Goal: Transaction & Acquisition: Book appointment/travel/reservation

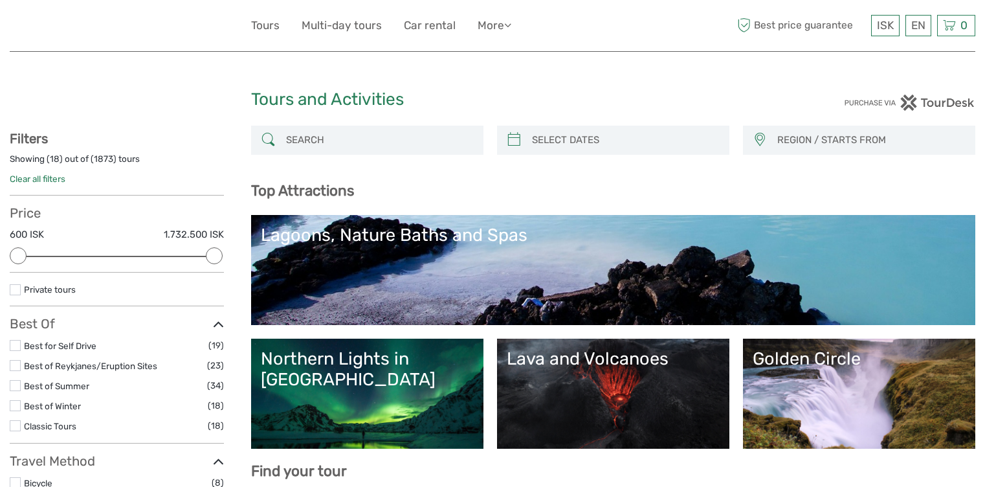
select select
click at [647, 401] on link "Lava and Volcanoes" at bounding box center [613, 393] width 213 height 91
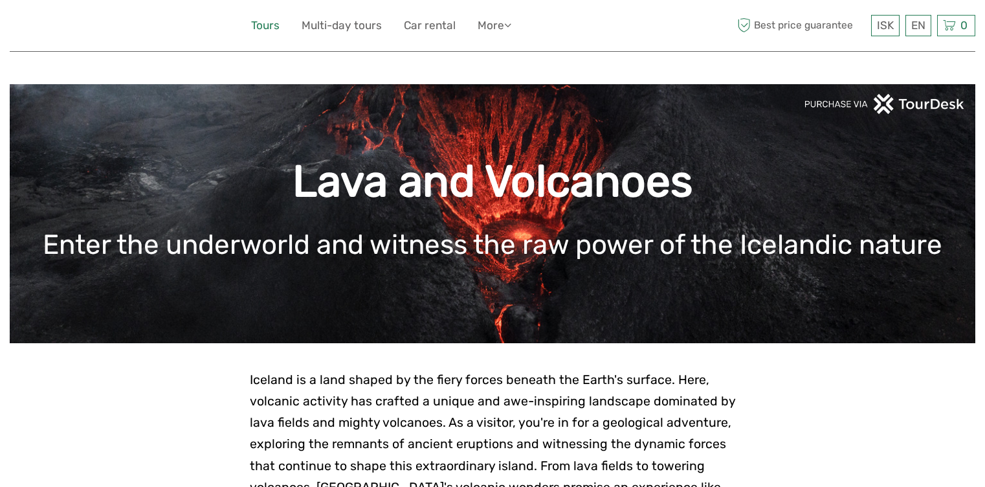
click at [273, 27] on link "Tours" at bounding box center [265, 25] width 28 height 19
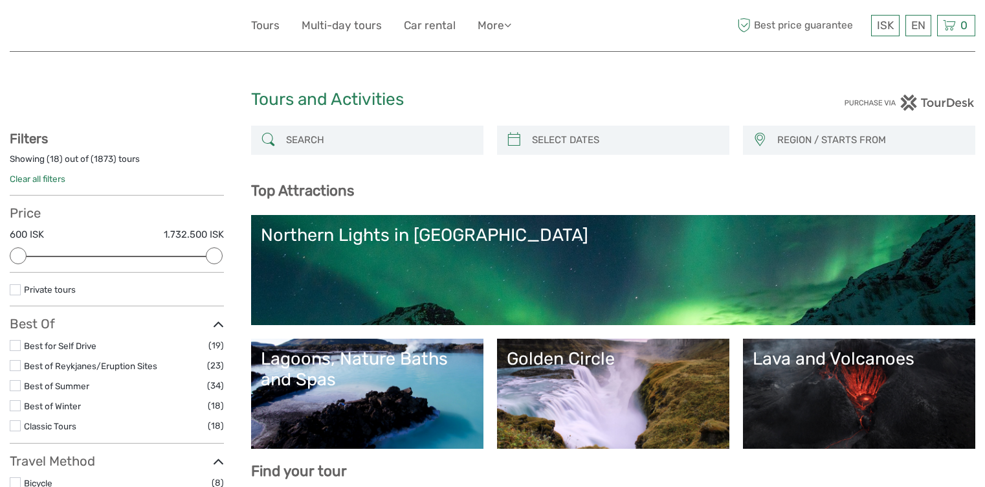
select select
click at [362, 133] on input "search" at bounding box center [379, 140] width 196 height 23
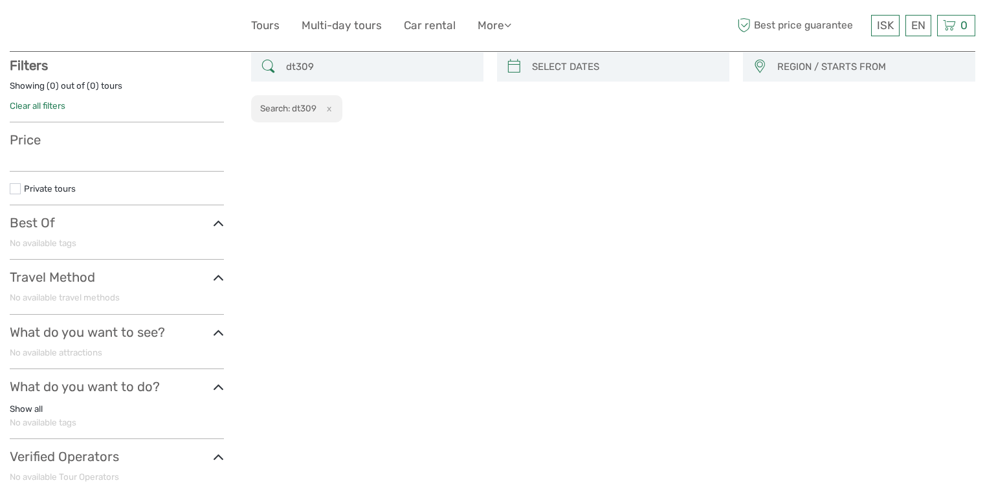
scroll to position [74, 0]
click at [295, 66] on input "dt309" at bounding box center [379, 66] width 196 height 23
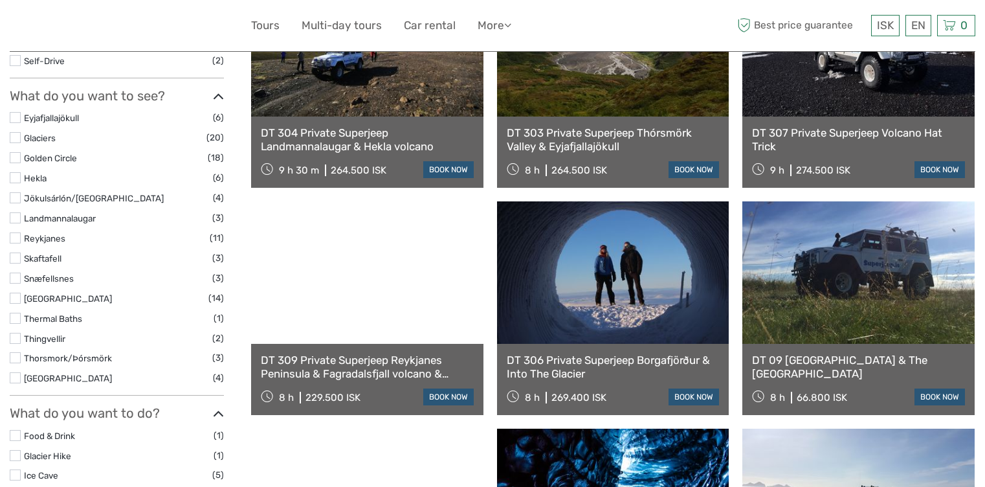
scroll to position [656, 0]
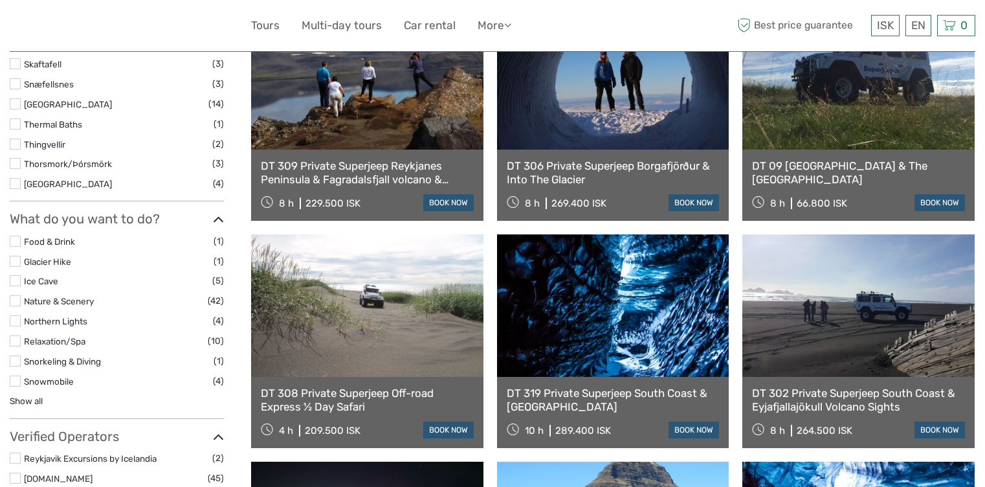
type input "dt 309"
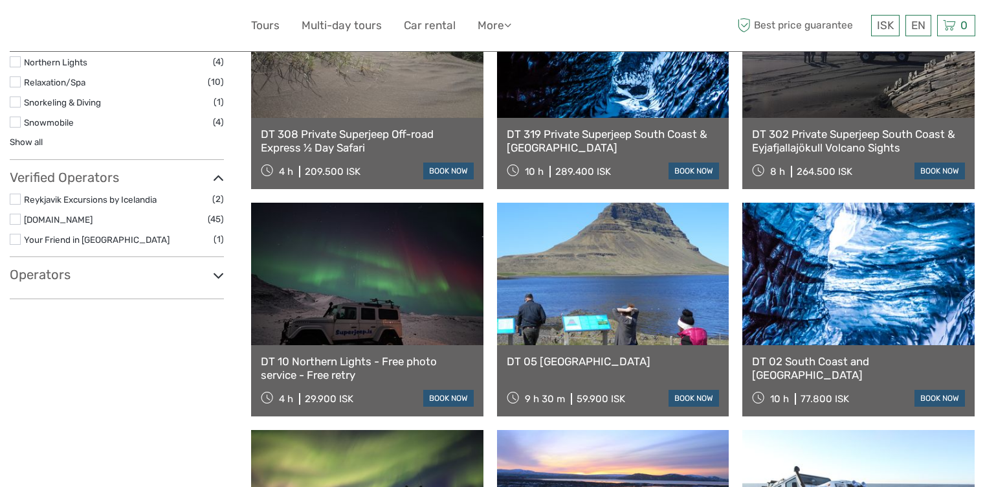
scroll to position [786, 0]
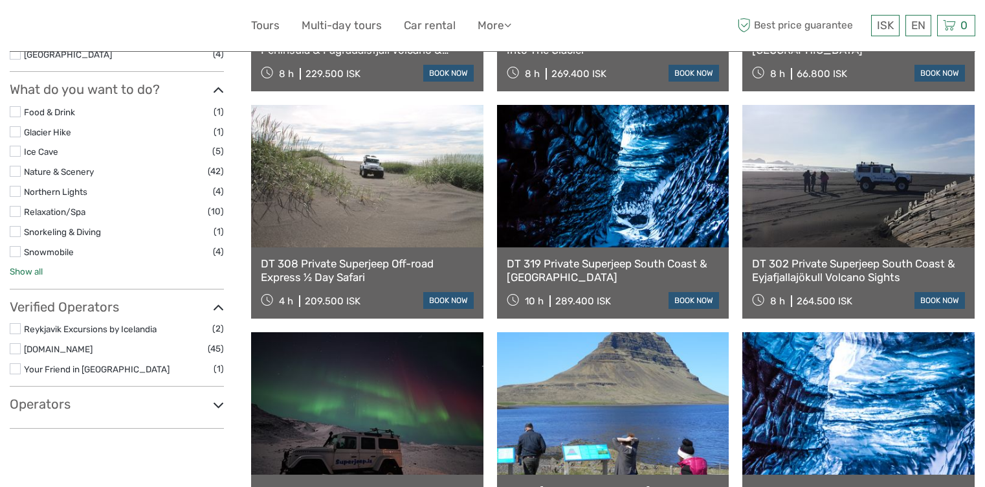
click at [38, 269] on link "Show all" at bounding box center [26, 271] width 33 height 10
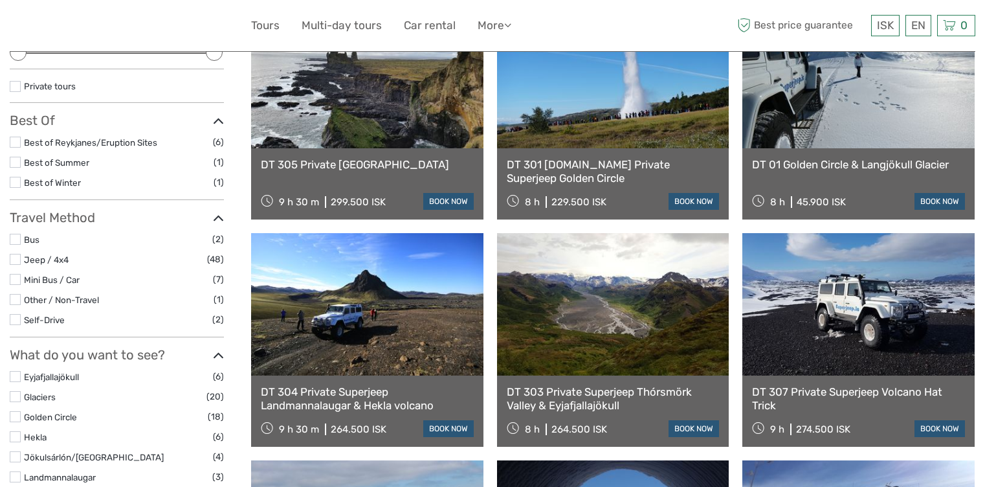
scroll to position [9, 0]
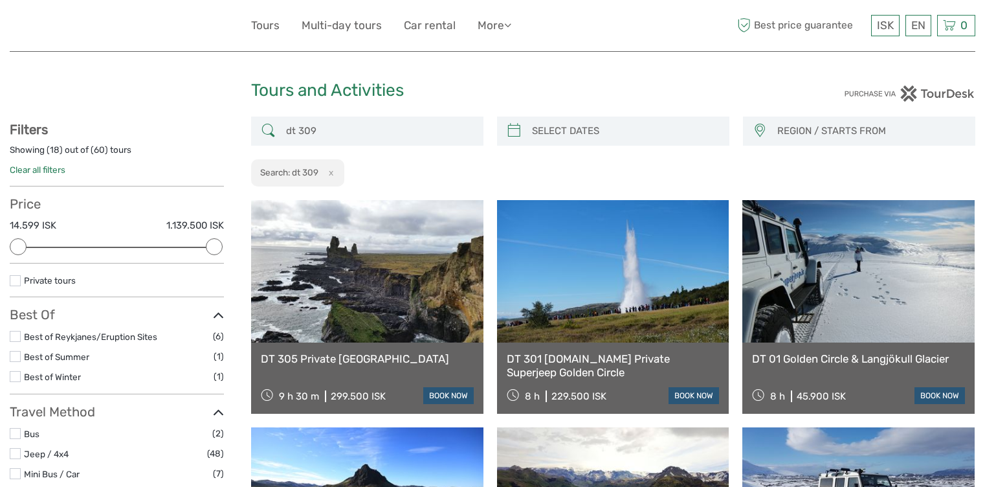
drag, startPoint x: 357, startPoint y: 133, endPoint x: 138, endPoint y: 105, distance: 221.3
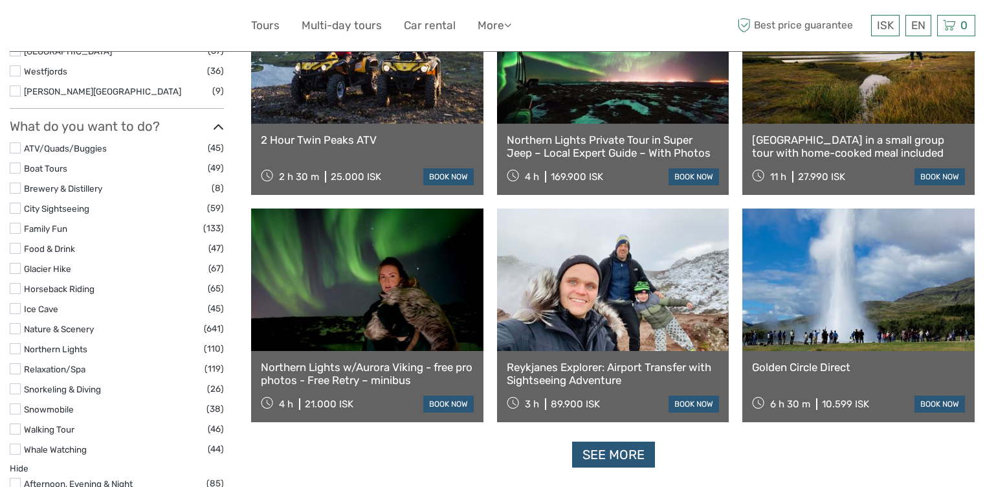
scroll to position [1174, 0]
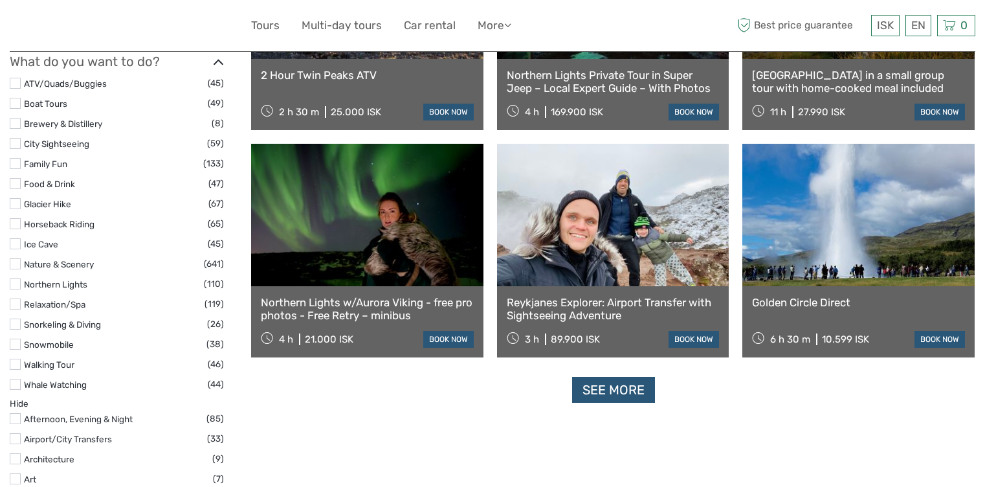
click at [13, 284] on label at bounding box center [15, 283] width 11 height 11
click at [0, 0] on input "checkbox" at bounding box center [0, 0] width 0 height 0
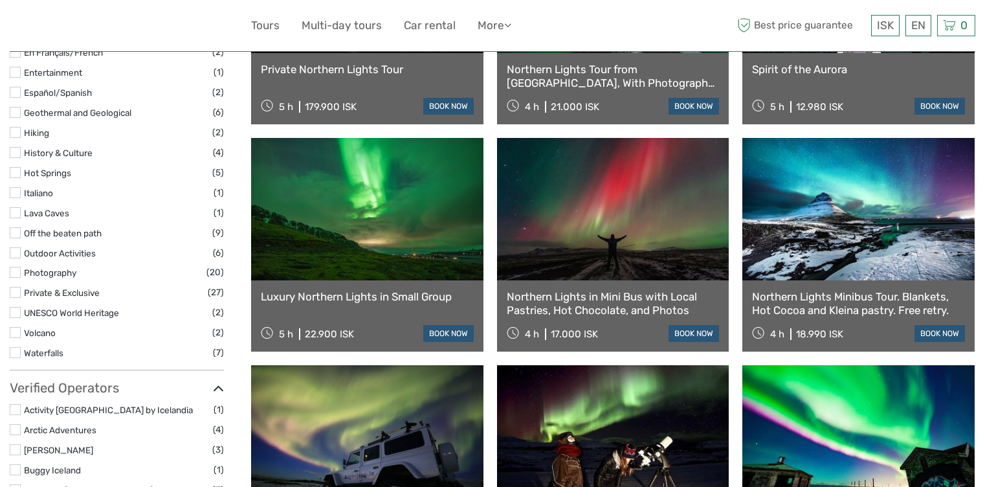
scroll to position [1304, 0]
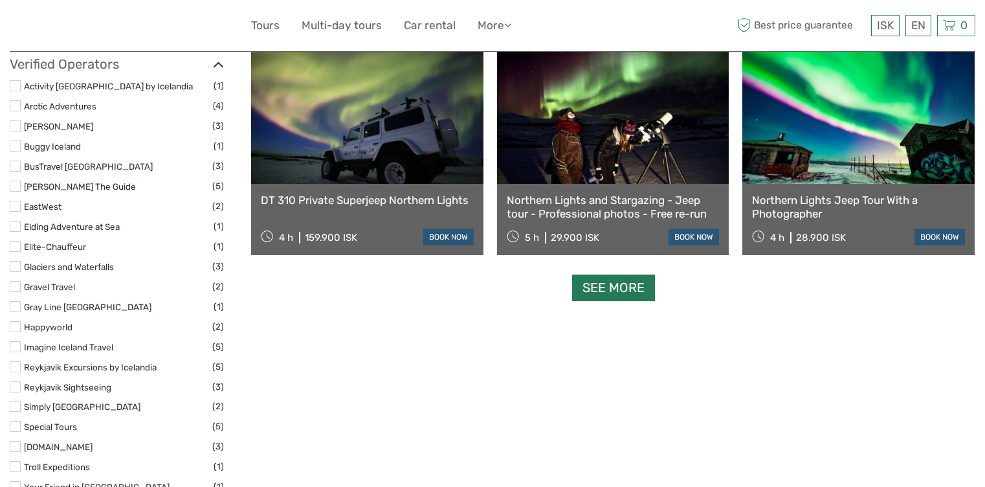
click at [616, 282] on link "See more" at bounding box center [613, 287] width 83 height 27
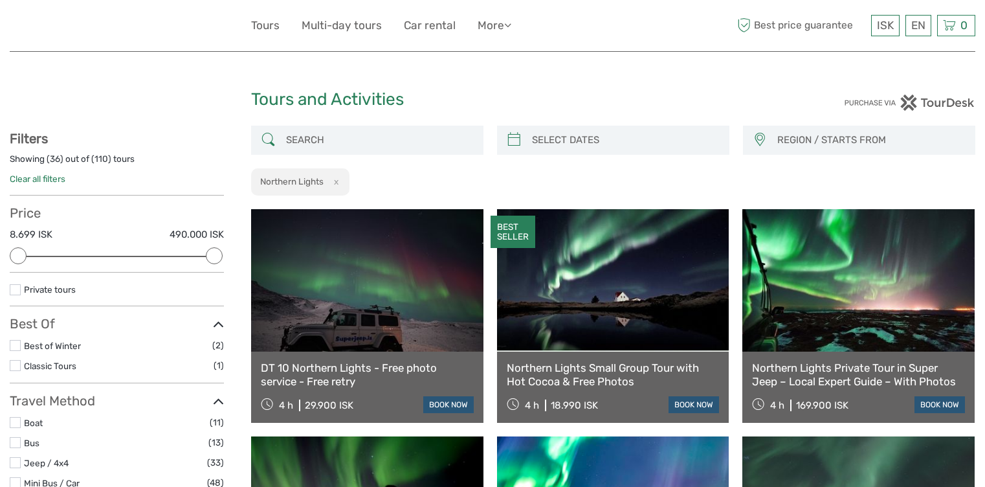
scroll to position [259, 0]
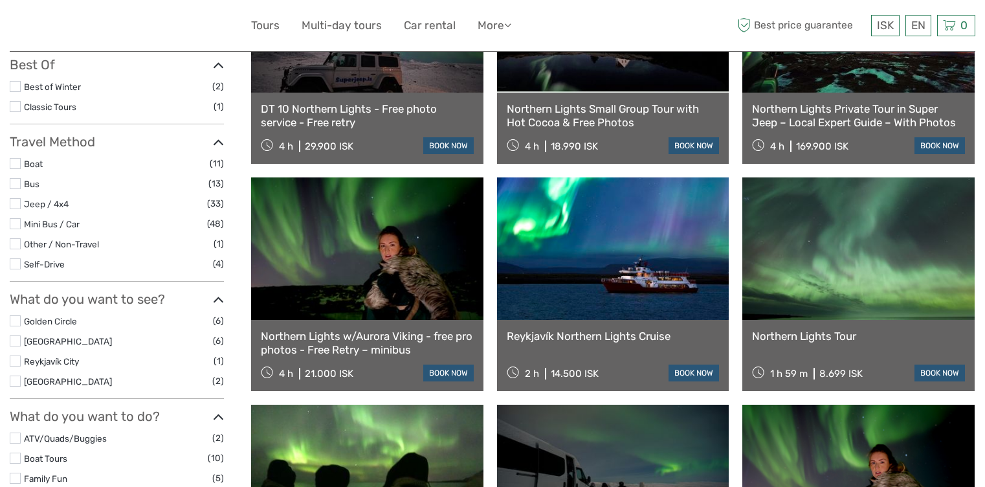
click at [376, 115] on link "DT 10 Northern Lights - Free photo service - Free retry" at bounding box center [367, 115] width 213 height 27
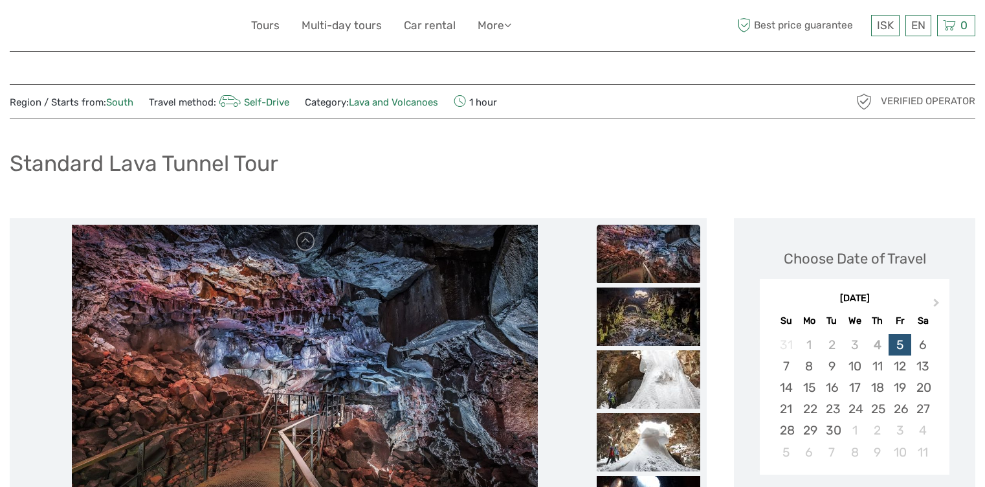
drag, startPoint x: 392, startPoint y: 180, endPoint x: 421, endPoint y: 162, distance: 34.0
click at [393, 181] on div "Standard Lava Tunnel Tour" at bounding box center [493, 168] width 966 height 47
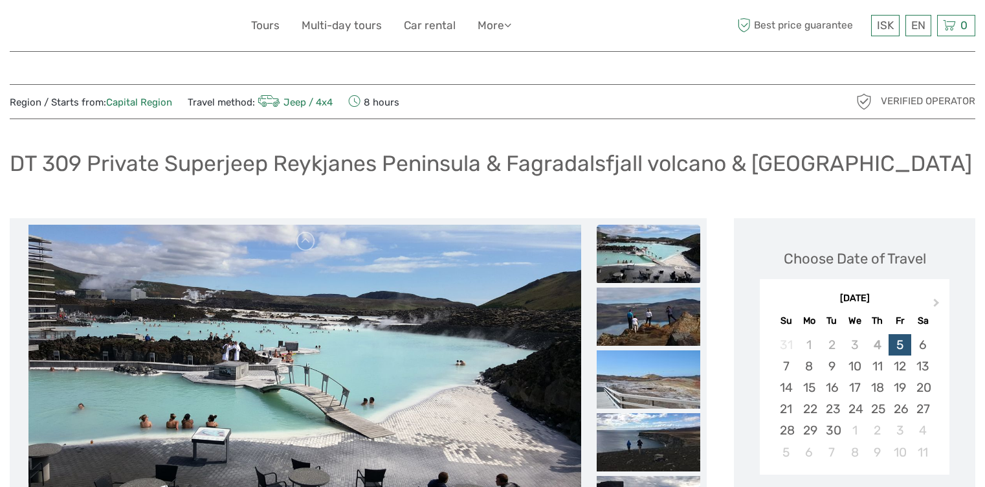
scroll to position [129, 0]
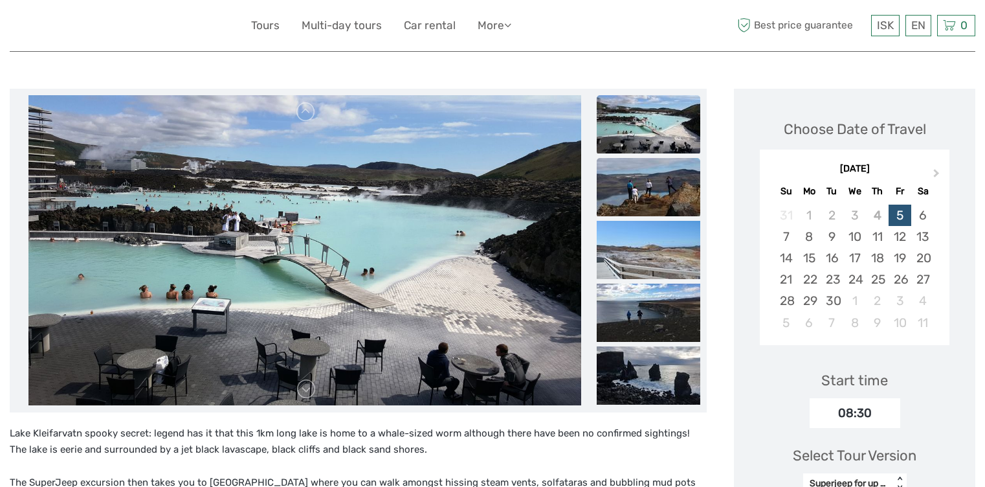
click at [674, 199] on img at bounding box center [649, 187] width 104 height 58
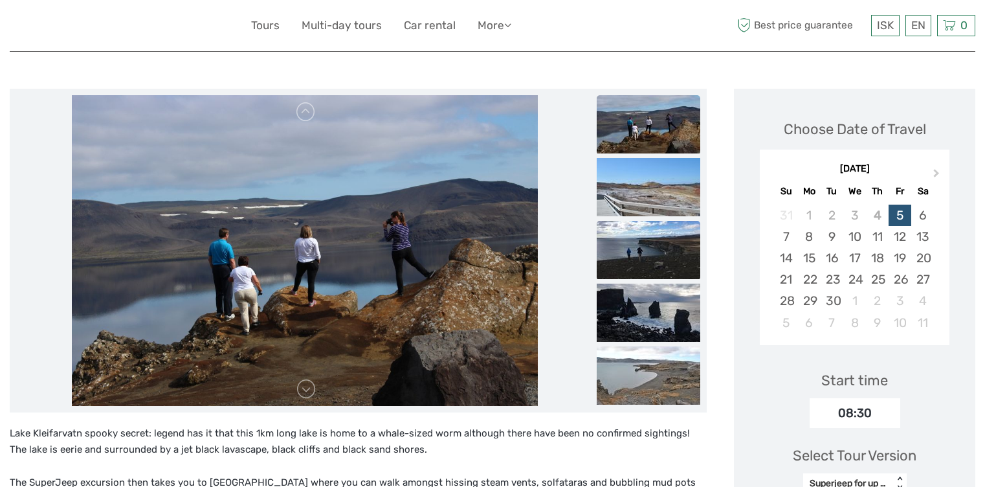
click at [659, 230] on img at bounding box center [649, 250] width 104 height 58
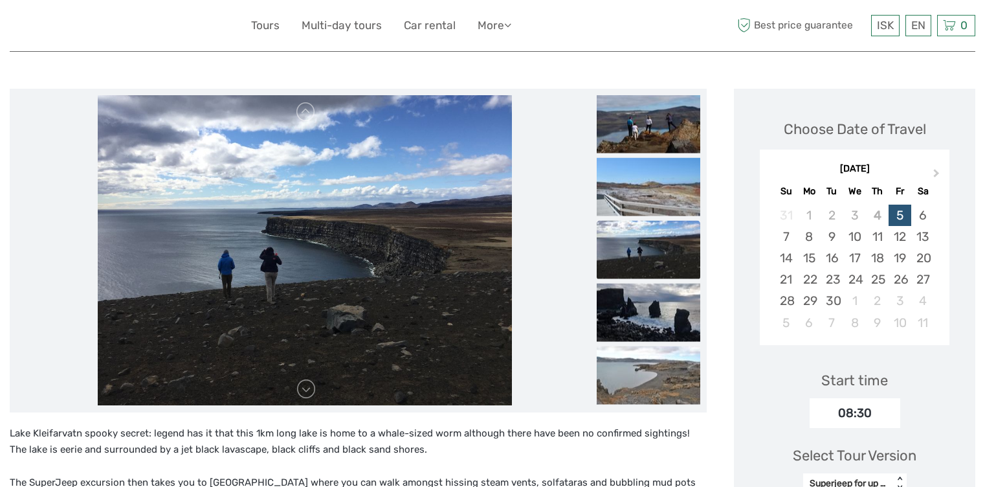
click at [656, 279] on li at bounding box center [649, 250] width 104 height 60
click at [656, 313] on img at bounding box center [649, 312] width 104 height 58
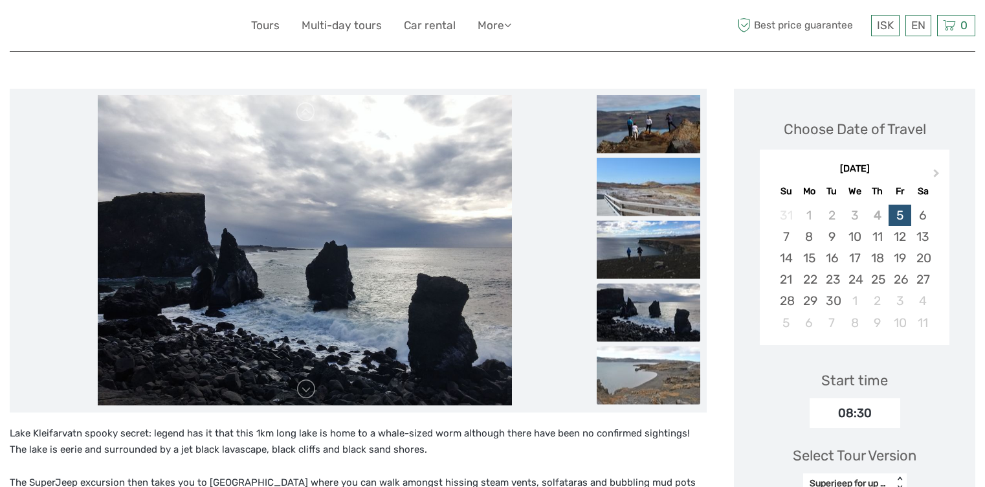
click at [655, 359] on img at bounding box center [649, 375] width 104 height 58
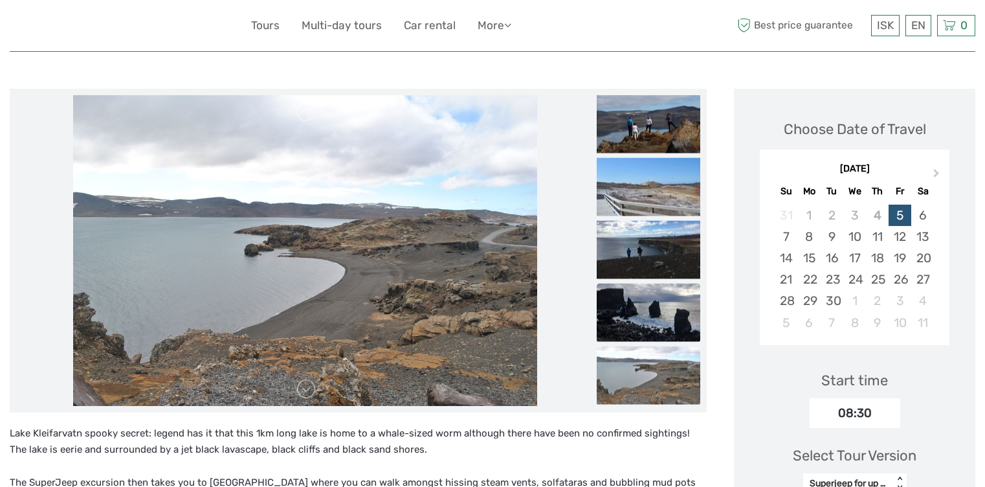
click at [652, 317] on img at bounding box center [649, 312] width 104 height 58
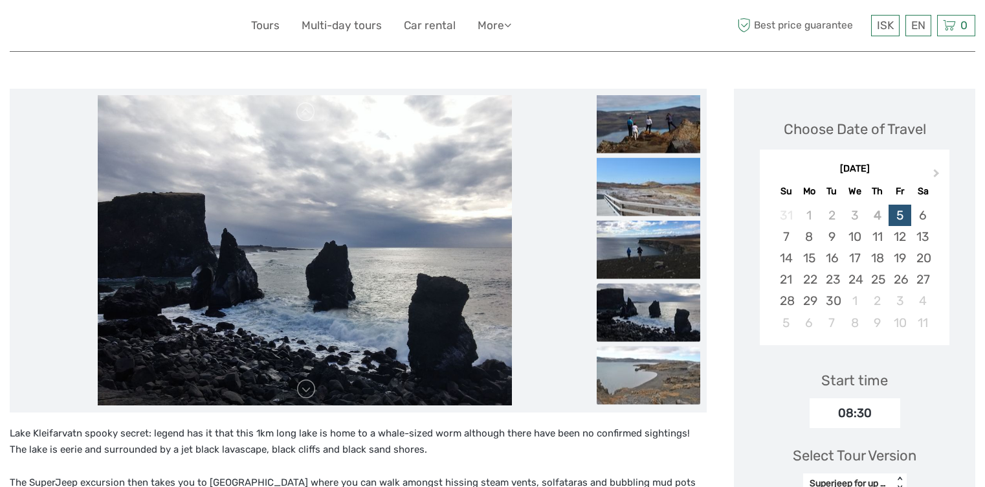
click at [649, 397] on img at bounding box center [649, 375] width 104 height 58
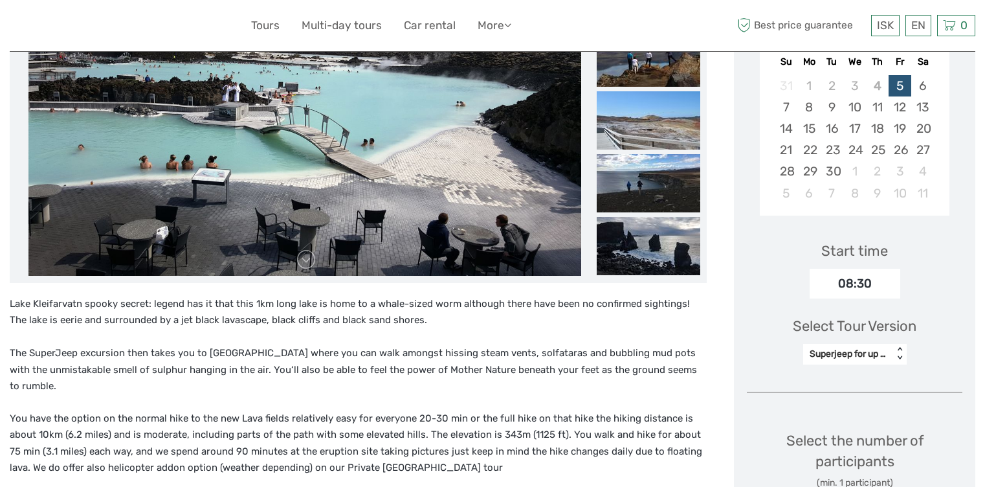
scroll to position [647, 0]
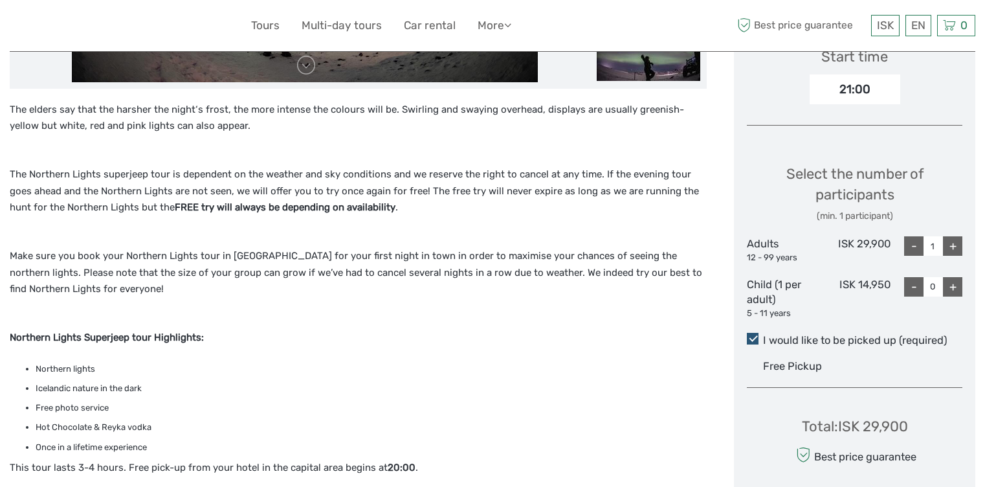
scroll to position [712, 0]
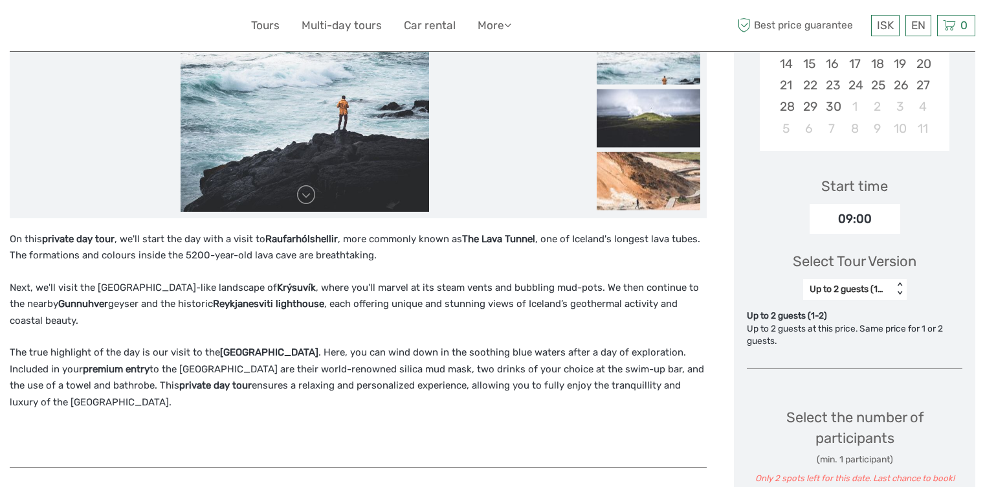
scroll to position [65, 0]
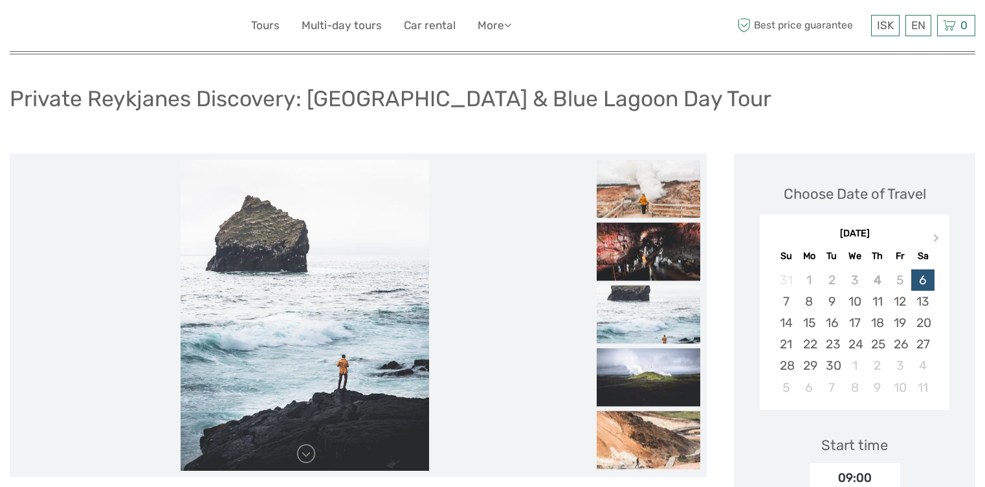
click at [655, 198] on img at bounding box center [649, 188] width 104 height 58
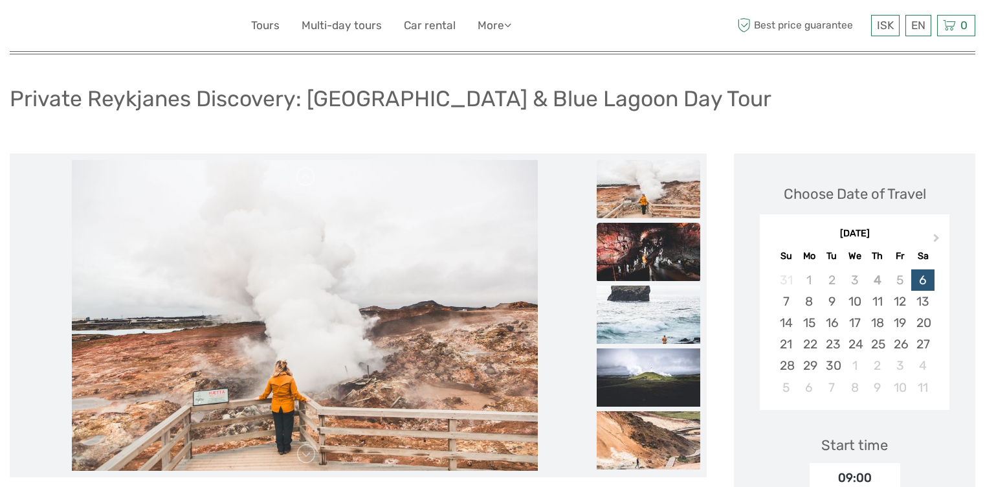
click at [684, 247] on img at bounding box center [649, 252] width 104 height 58
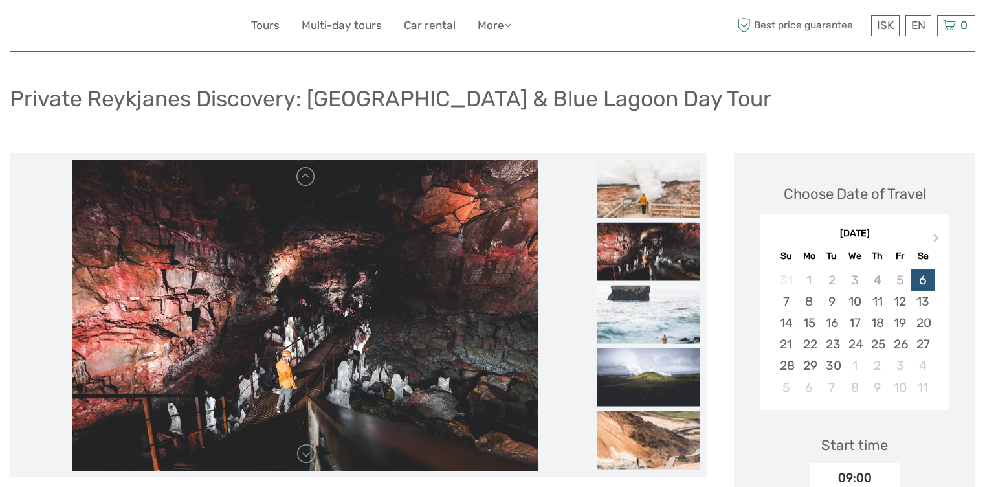
click at [665, 314] on img at bounding box center [649, 314] width 104 height 58
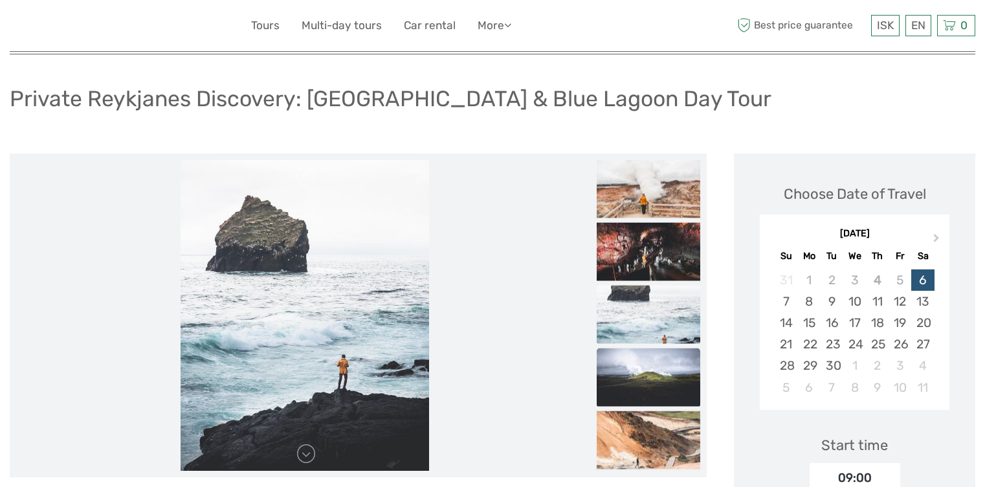
click at [658, 391] on img at bounding box center [649, 377] width 104 height 58
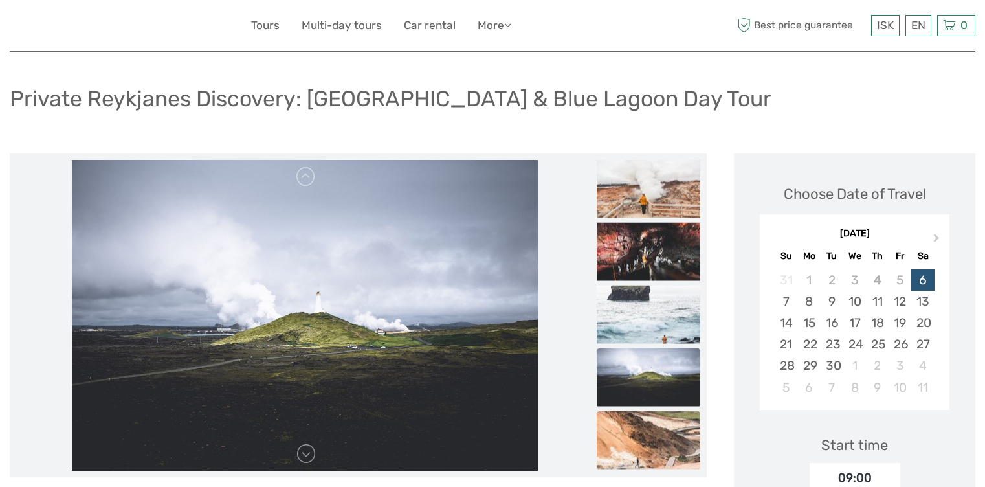
click at [659, 436] on img at bounding box center [649, 439] width 104 height 58
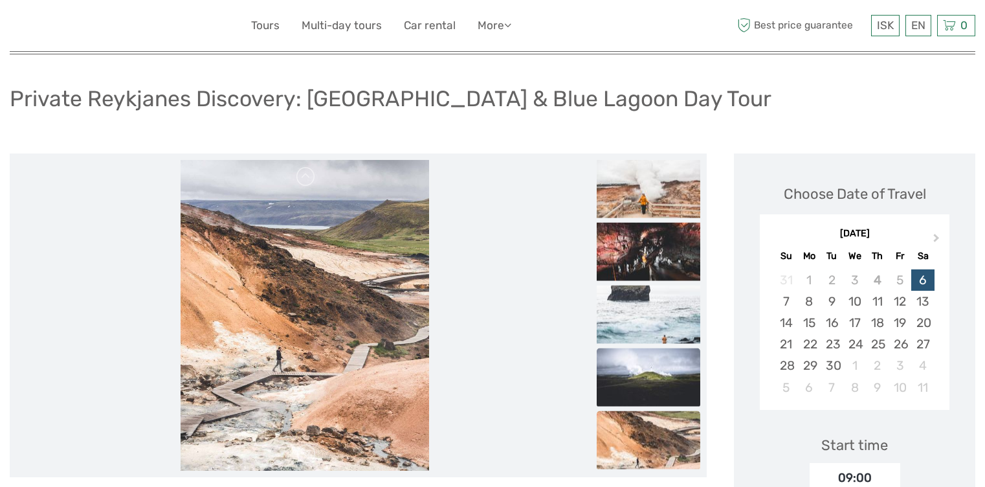
scroll to position [129, 0]
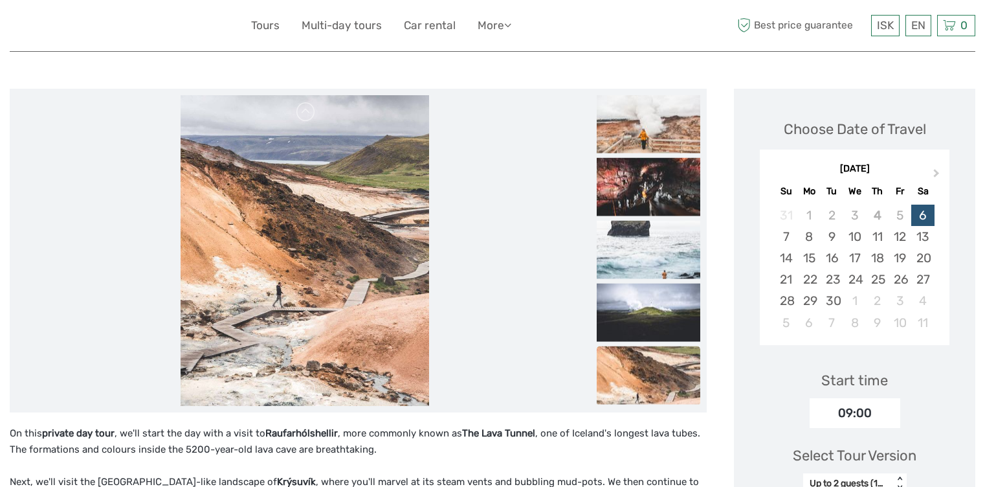
click at [668, 377] on img at bounding box center [649, 375] width 104 height 58
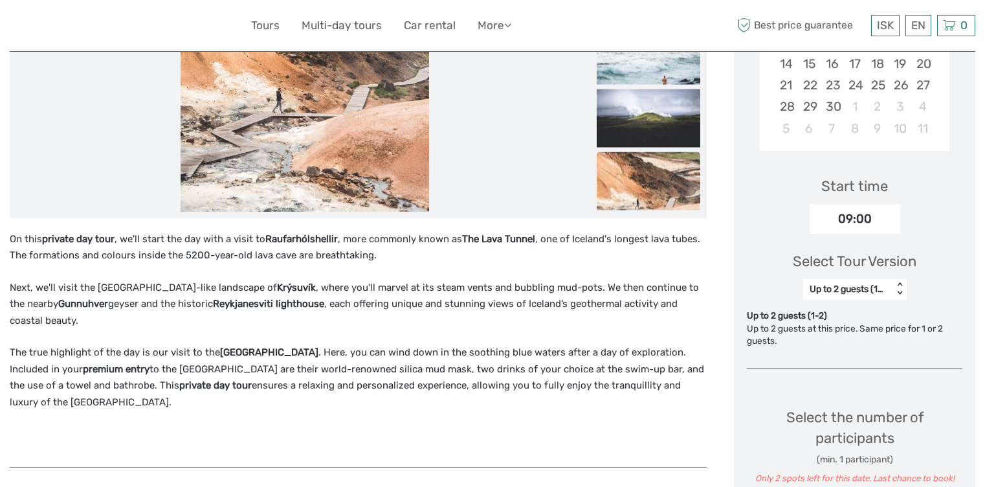
scroll to position [583, 0]
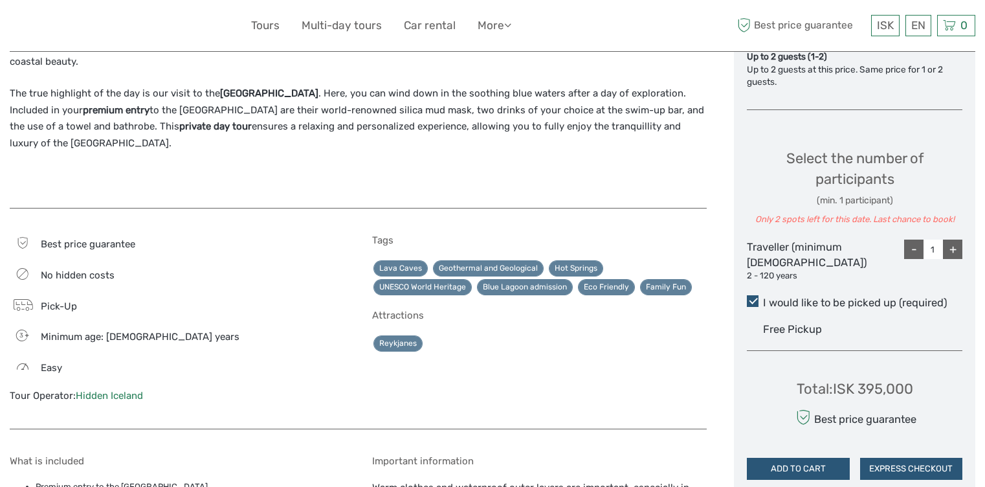
click at [953, 247] on div "+" at bounding box center [952, 248] width 19 height 19
type input "2"
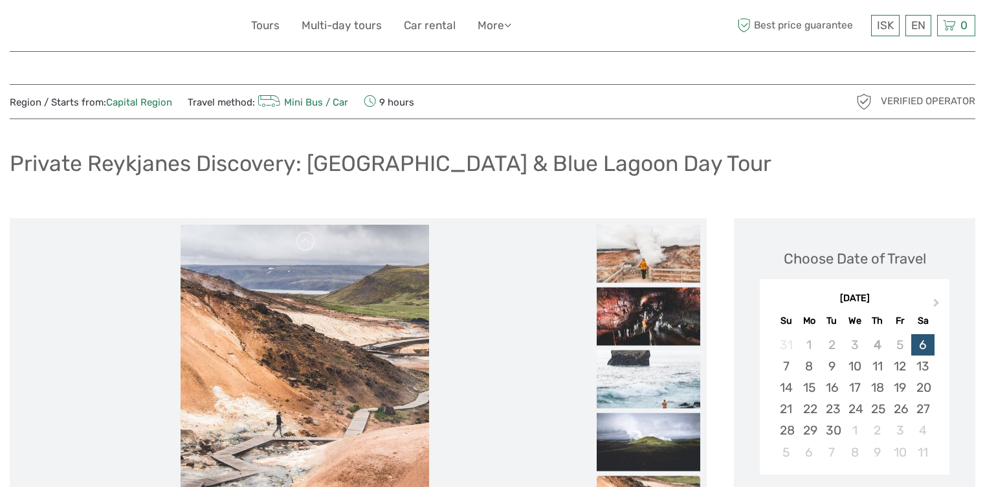
scroll to position [259, 0]
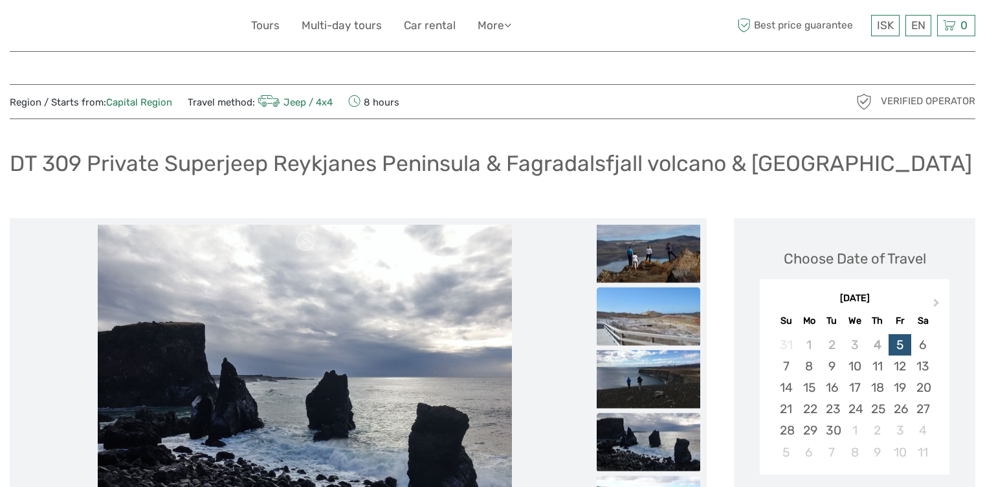
click at [629, 316] on img at bounding box center [649, 316] width 104 height 58
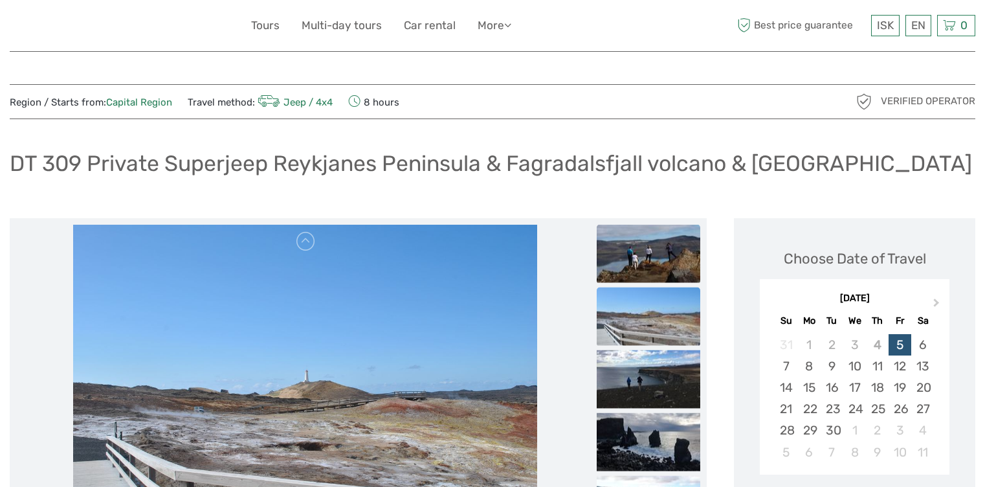
click at [654, 275] on img at bounding box center [649, 253] width 104 height 58
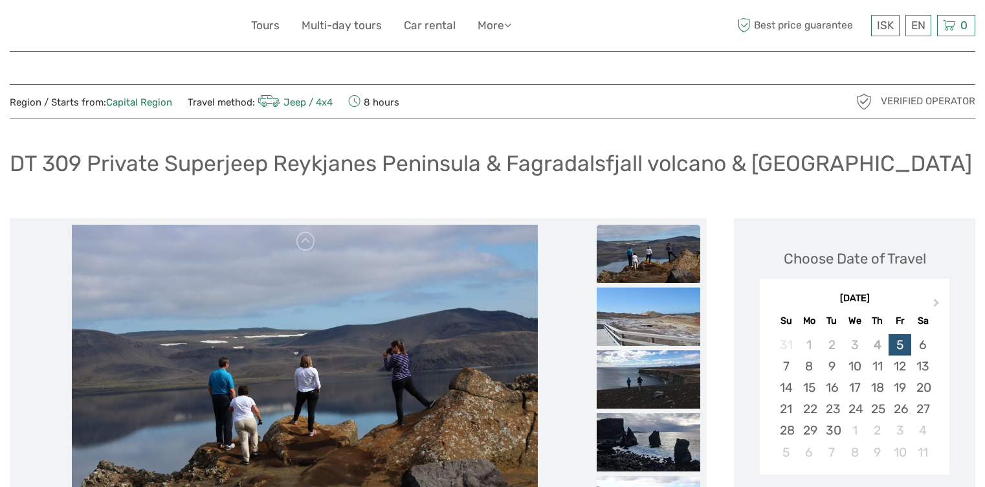
scroll to position [129, 0]
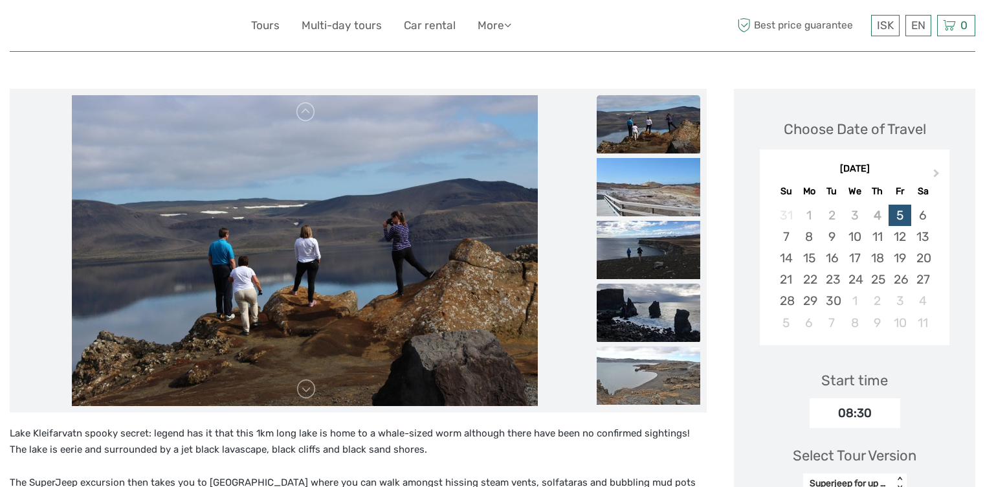
click at [663, 295] on img at bounding box center [649, 313] width 104 height 58
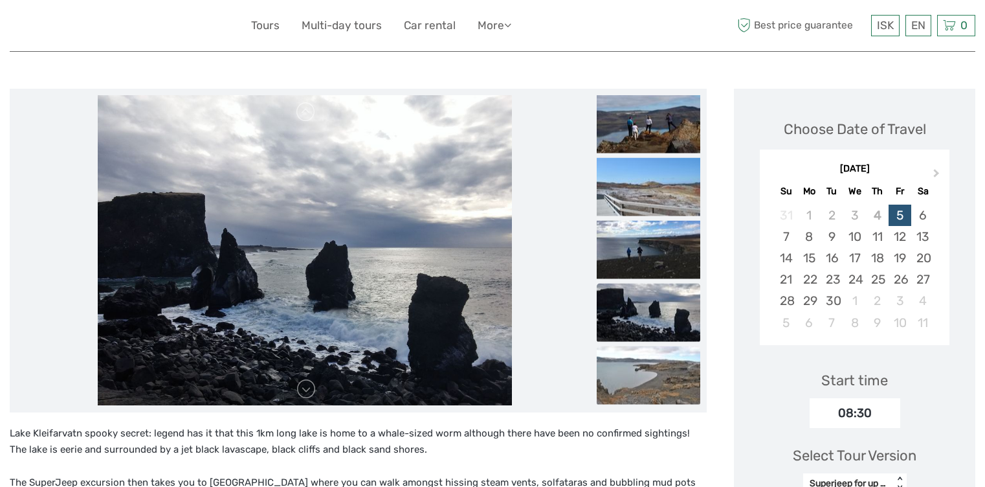
click at [645, 385] on img at bounding box center [649, 375] width 104 height 58
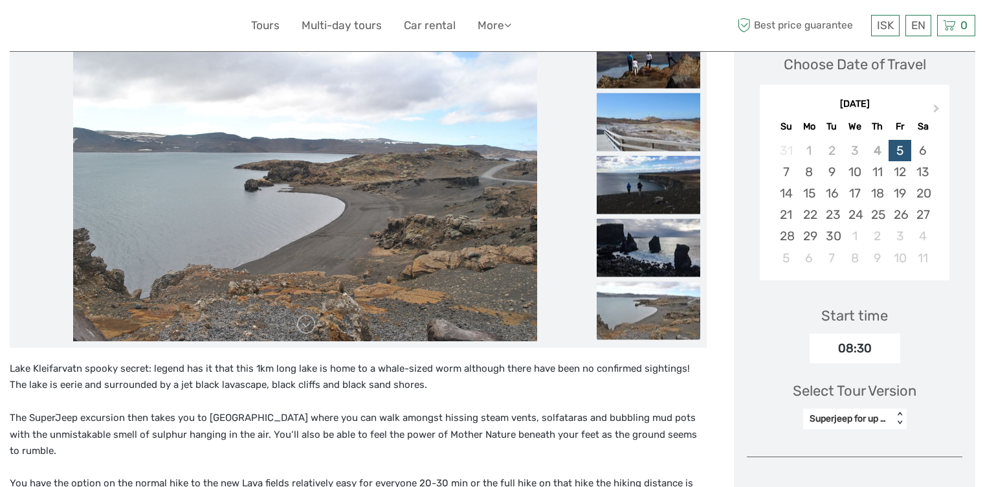
scroll to position [0, 0]
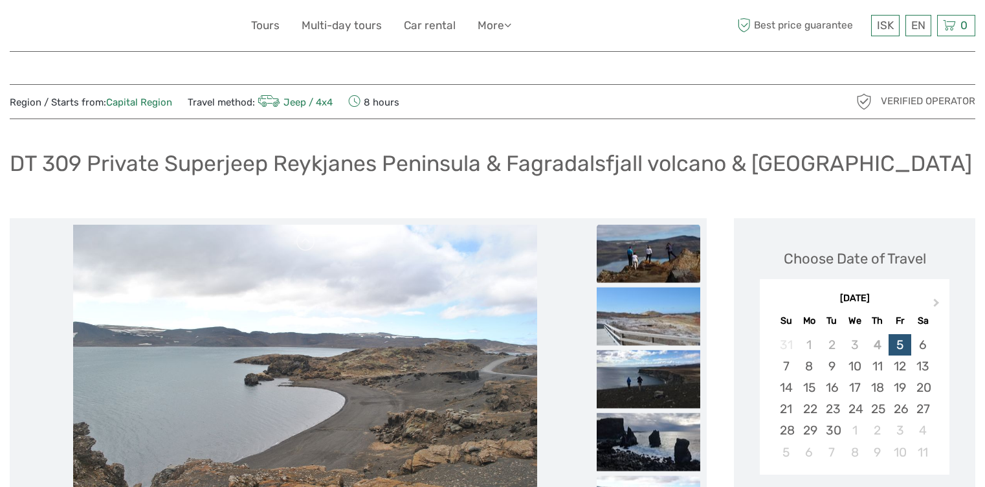
click at [634, 232] on img at bounding box center [649, 253] width 104 height 58
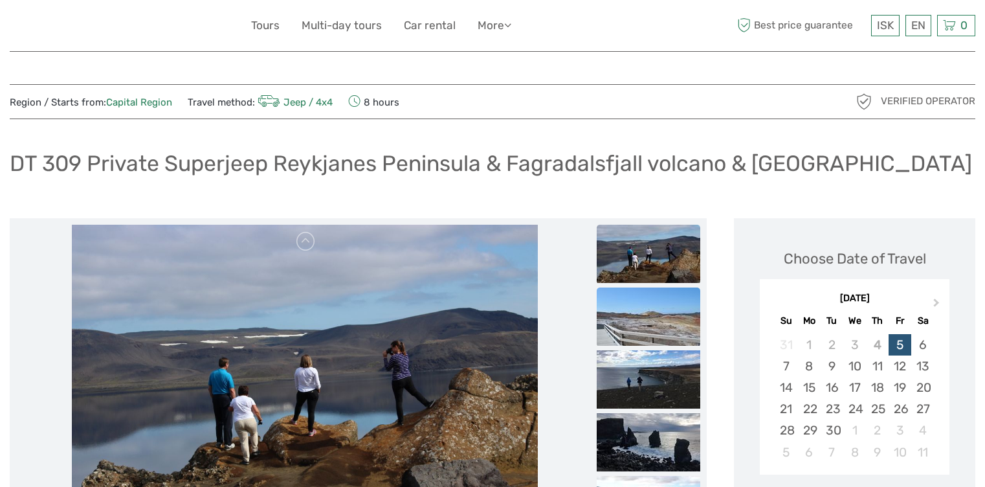
click at [657, 319] on img at bounding box center [649, 316] width 104 height 58
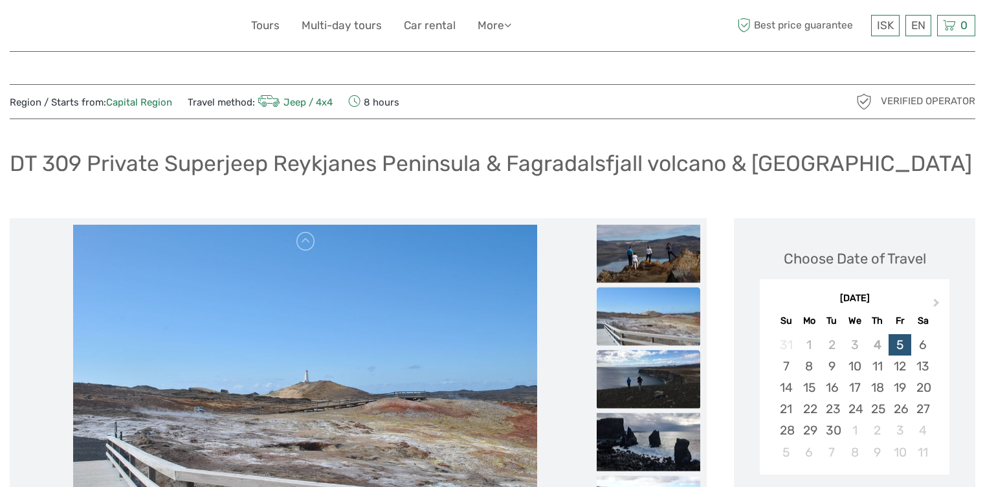
click at [665, 372] on img at bounding box center [649, 379] width 104 height 58
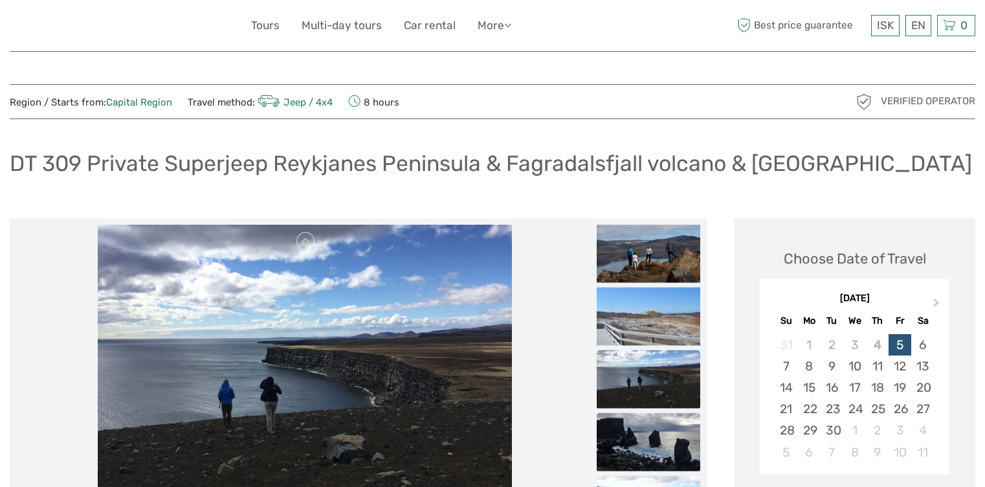
click at [671, 430] on img at bounding box center [649, 441] width 104 height 58
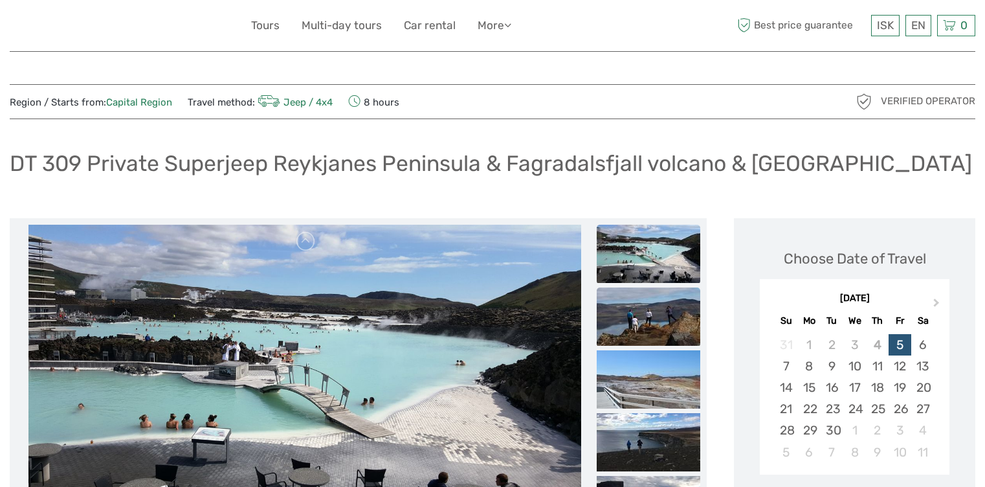
click at [653, 315] on img at bounding box center [649, 316] width 104 height 58
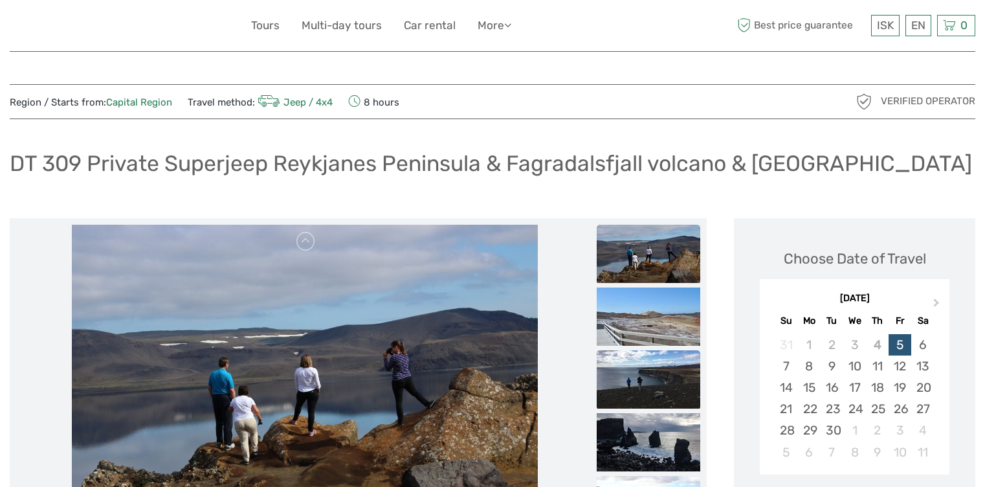
click at [636, 369] on img at bounding box center [649, 379] width 104 height 58
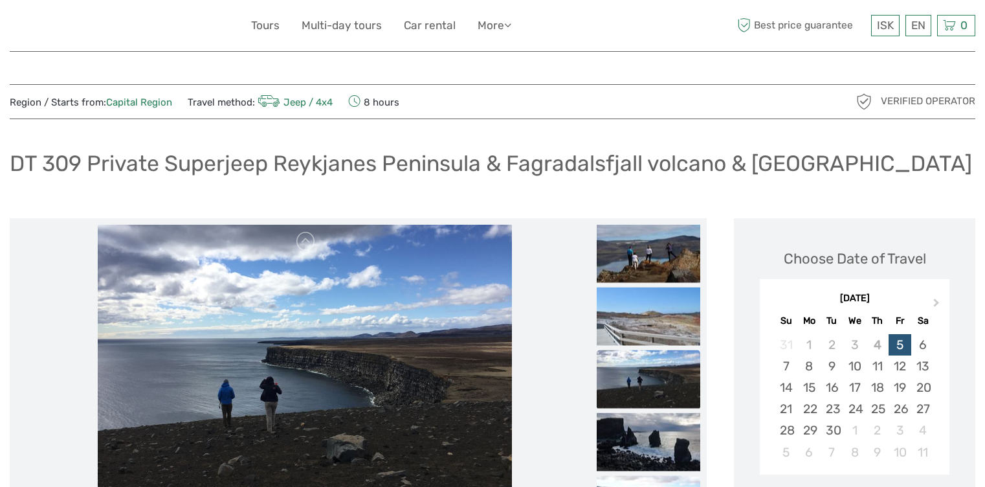
click at [639, 395] on img at bounding box center [649, 379] width 104 height 58
click at [649, 440] on img at bounding box center [649, 441] width 104 height 58
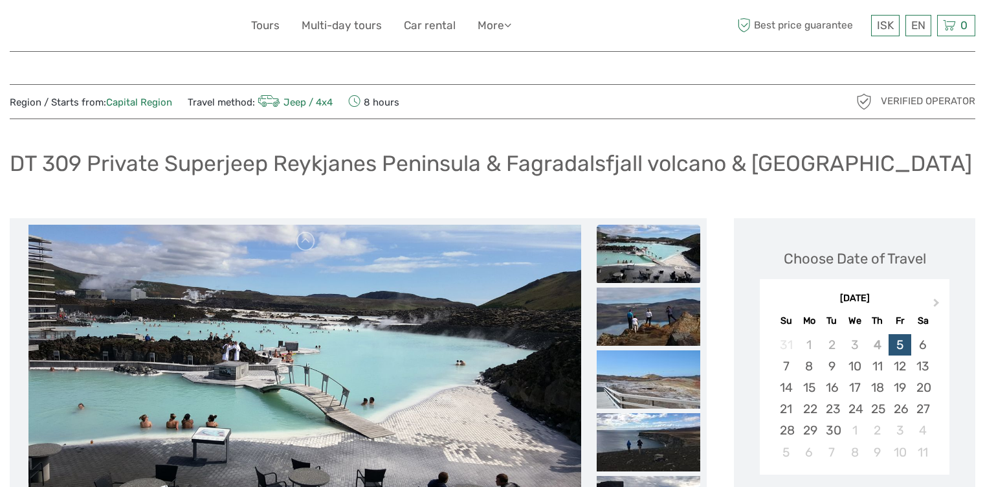
scroll to position [388, 0]
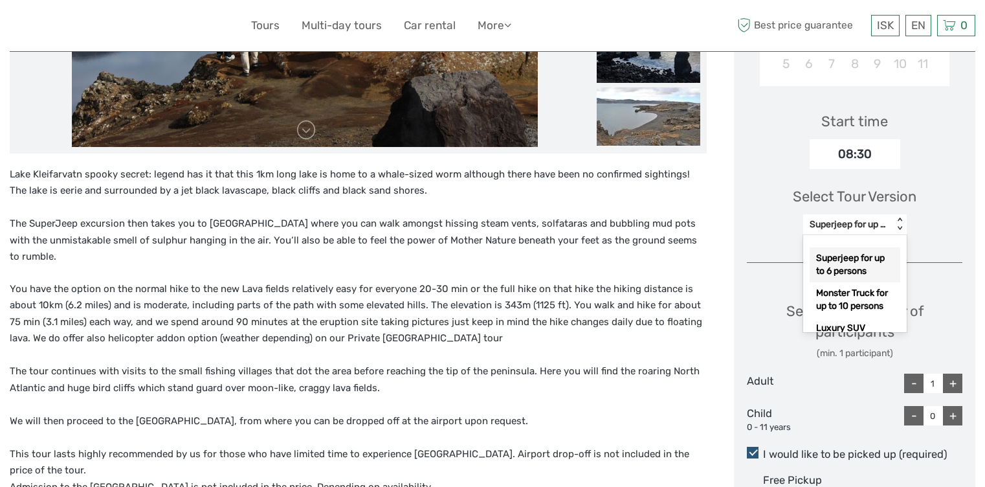
click at [866, 220] on div "Superjeep for up to 6 persons" at bounding box center [848, 224] width 77 height 13
click at [956, 375] on div "+" at bounding box center [952, 382] width 19 height 19
type input "2"
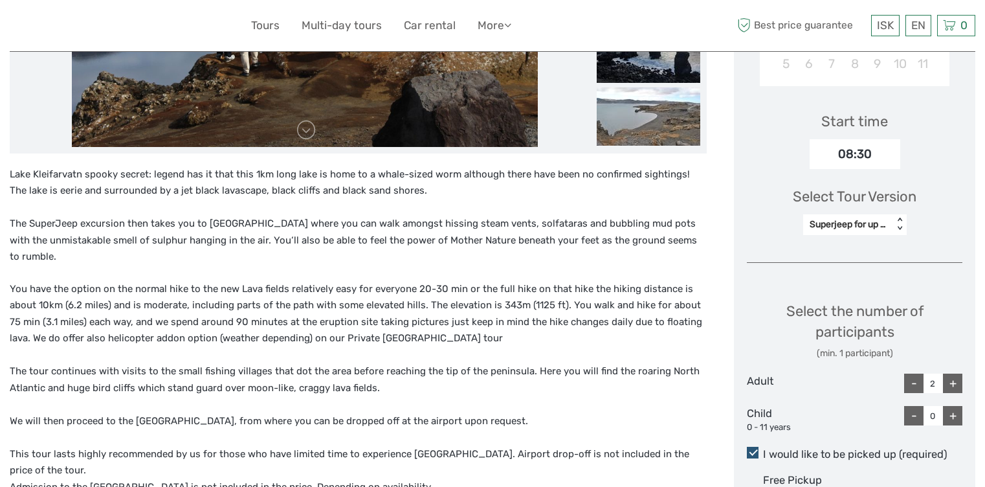
scroll to position [647, 0]
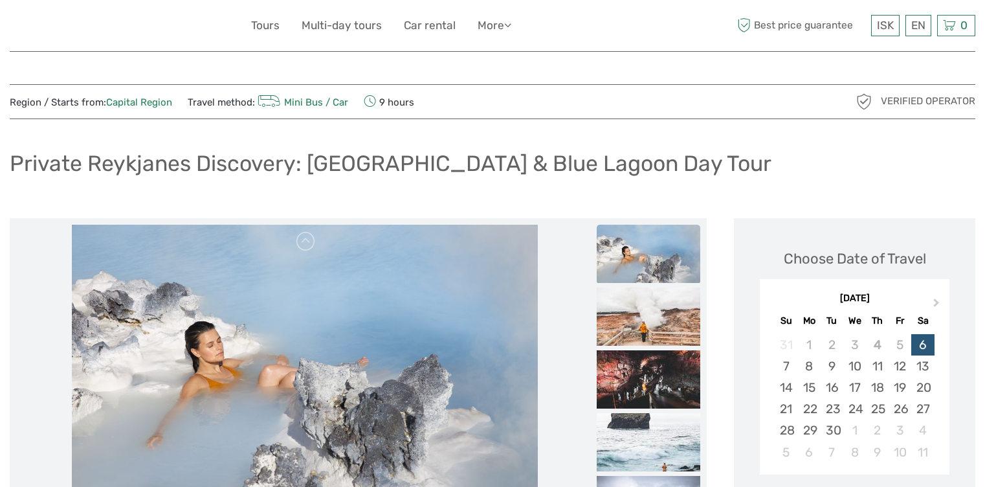
click at [667, 261] on img at bounding box center [649, 254] width 104 height 58
click at [673, 321] on img at bounding box center [649, 316] width 104 height 58
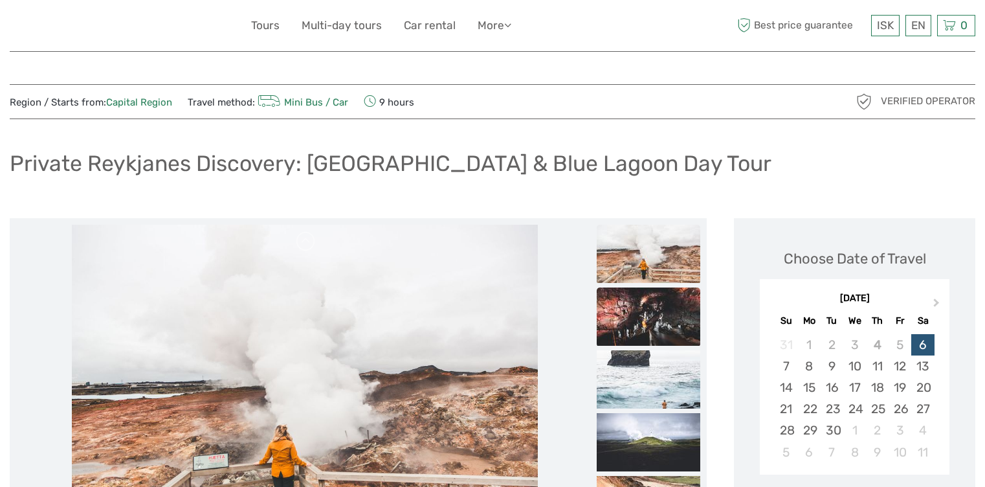
click at [673, 325] on img at bounding box center [649, 316] width 104 height 58
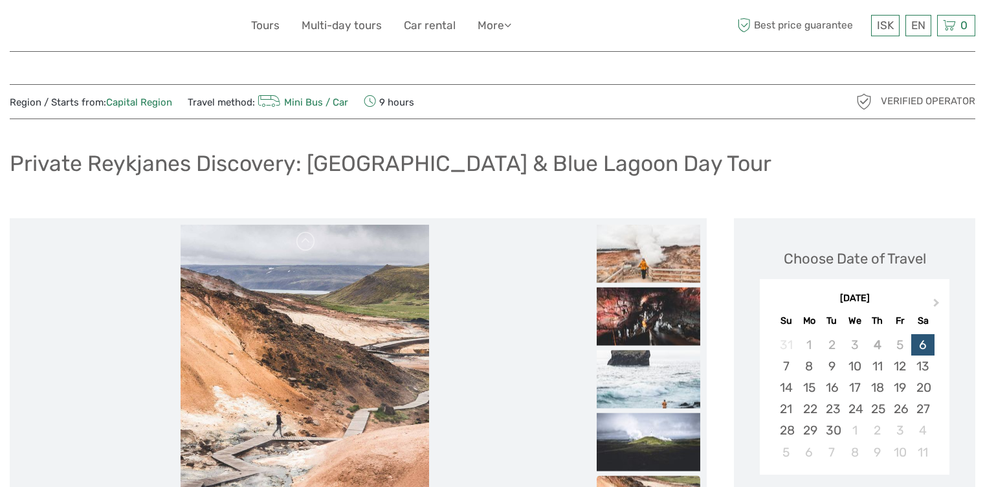
scroll to position [324, 0]
